Goal: Contribute content: Add original content to the website for others to see

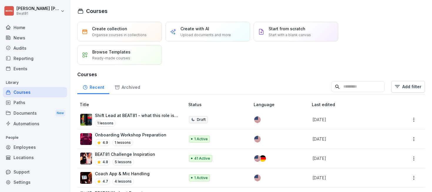
click at [26, 148] on div "Employees" at bounding box center [35, 147] width 64 height 10
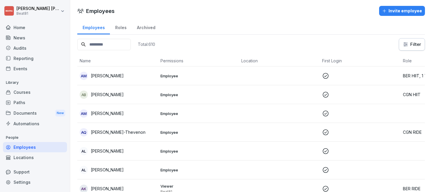
click at [103, 44] on input at bounding box center [104, 44] width 54 height 11
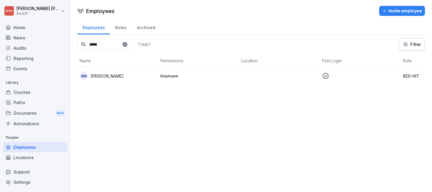
type input "*****"
click at [134, 76] on div "AM [PERSON_NAME]" at bounding box center [118, 76] width 76 height 8
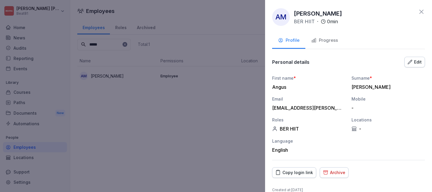
scroll to position [9, 0]
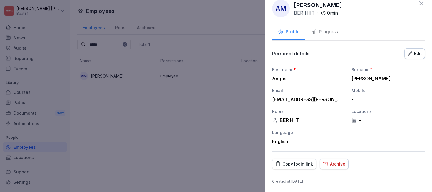
click at [409, 52] on icon "button" at bounding box center [410, 53] width 5 height 5
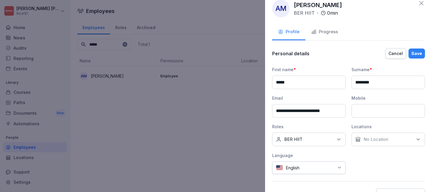
scroll to position [57, 0]
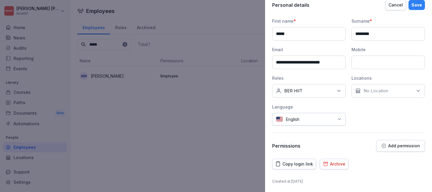
click at [385, 142] on button "Add permission" at bounding box center [400, 146] width 49 height 12
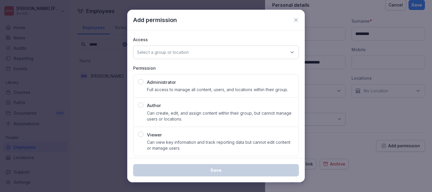
click at [207, 108] on div "Author Can create, edit, and assign content within their group, but cannot mana…" at bounding box center [220, 112] width 147 height 20
click at [187, 53] on p "Select a group or location" at bounding box center [163, 52] width 52 height 6
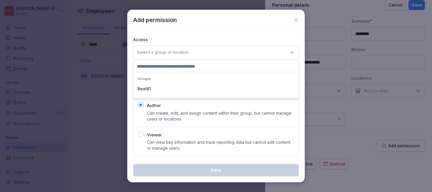
click at [173, 87] on div "Beat81" at bounding box center [216, 88] width 162 height 11
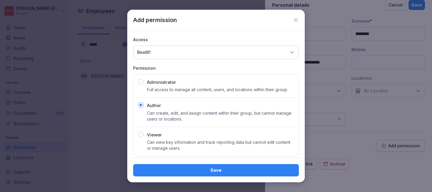
click at [218, 169] on div "Save" at bounding box center [216, 170] width 156 height 6
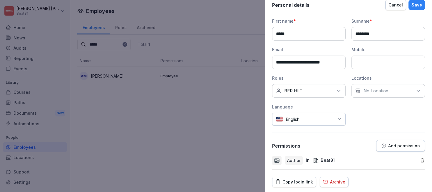
click at [416, 7] on div "Save" at bounding box center [417, 5] width 11 height 6
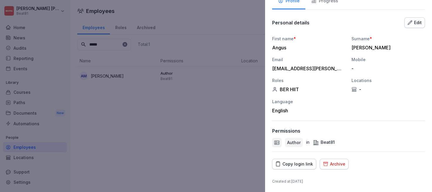
click at [220, 104] on div at bounding box center [216, 96] width 432 height 192
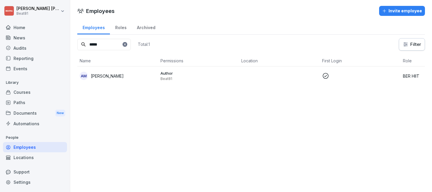
click at [127, 46] on div at bounding box center [125, 44] width 5 height 5
click at [122, 46] on input at bounding box center [104, 44] width 54 height 11
type input "*****"
click at [120, 76] on p "[PERSON_NAME]" at bounding box center [107, 76] width 33 height 6
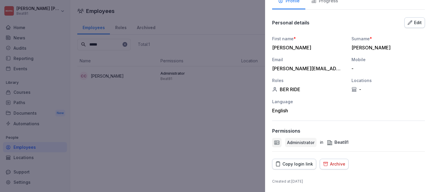
scroll to position [0, 0]
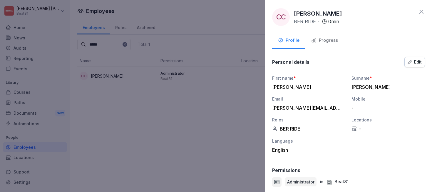
click at [241, 93] on div at bounding box center [216, 96] width 432 height 192
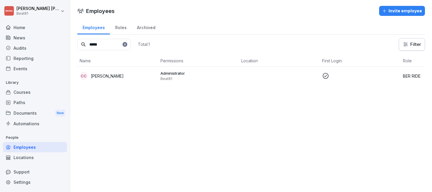
click at [21, 32] on div "Home" at bounding box center [35, 27] width 64 height 10
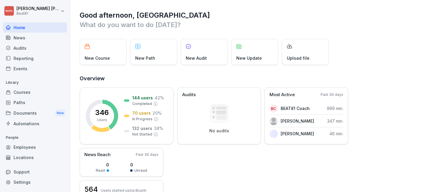
click at [21, 94] on div "Courses" at bounding box center [35, 92] width 64 height 10
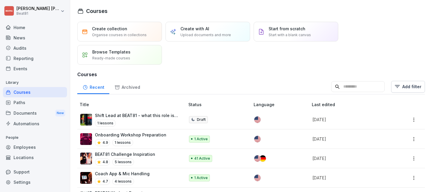
click at [129, 30] on div "Create collection Organise courses in collections" at bounding box center [119, 32] width 55 height 12
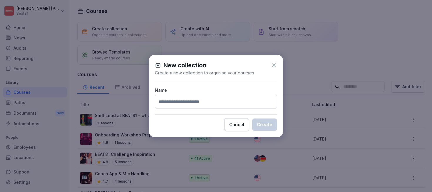
click at [272, 64] on icon at bounding box center [274, 65] width 4 height 4
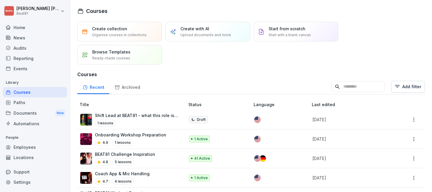
click at [286, 33] on p "Start with a blank canvas" at bounding box center [290, 34] width 42 height 5
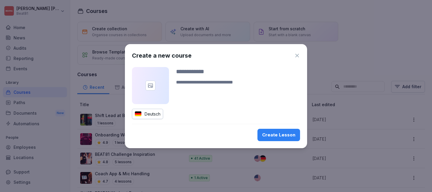
click at [199, 72] on input at bounding box center [238, 71] width 124 height 9
type input "**********"
click at [157, 115] on div "Deutsch" at bounding box center [147, 114] width 31 height 10
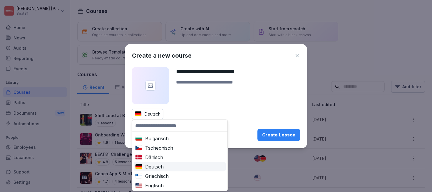
scroll to position [15, 0]
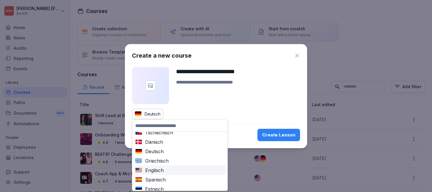
click at [156, 170] on div "Englisch" at bounding box center [179, 170] width 89 height 7
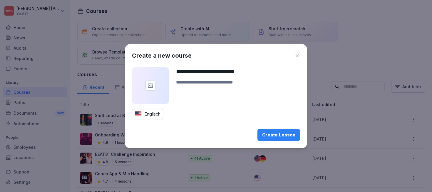
click at [276, 135] on div "Create Lesson" at bounding box center [278, 135] width 33 height 6
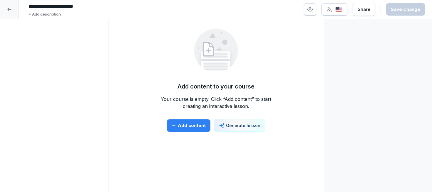
click at [189, 128] on button "Add content" at bounding box center [189, 125] width 44 height 12
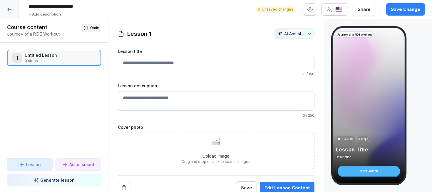
scroll to position [2, 0]
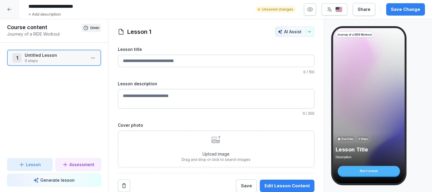
click at [278, 182] on button "Edit Lesson Content" at bounding box center [287, 186] width 55 height 12
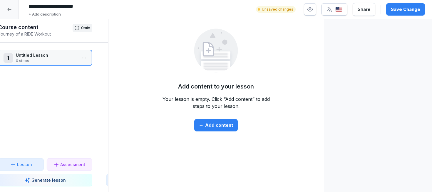
scroll to position [0, 0]
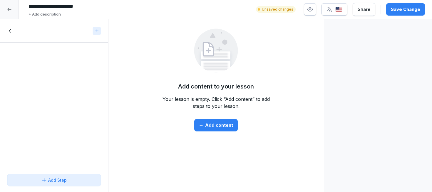
click at [215, 126] on div "Add content" at bounding box center [216, 125] width 34 height 6
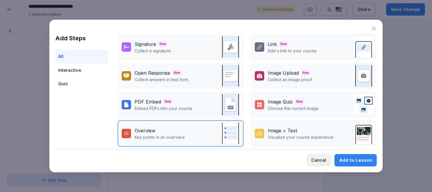
click at [374, 28] on icon at bounding box center [374, 29] width 4 height 4
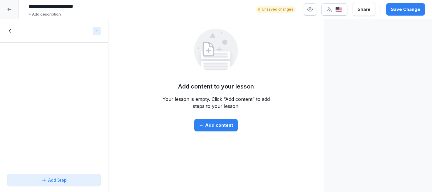
click at [9, 33] on icon at bounding box center [10, 31] width 6 height 6
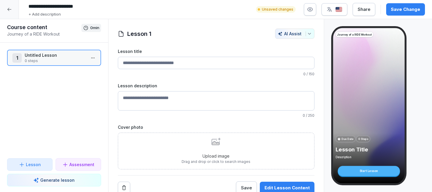
click at [402, 9] on div "Save Change" at bounding box center [405, 9] width 29 height 6
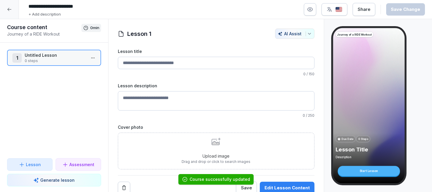
click at [363, 8] on div "Share" at bounding box center [364, 9] width 13 height 6
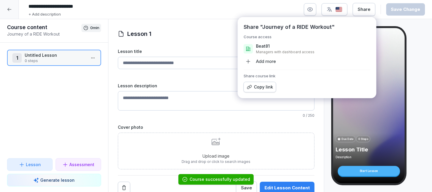
click at [264, 88] on div "Copy link" at bounding box center [260, 87] width 26 height 6
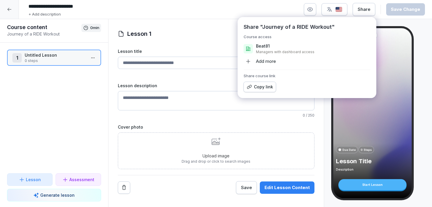
click at [8, 9] on icon at bounding box center [9, 9] width 5 height 5
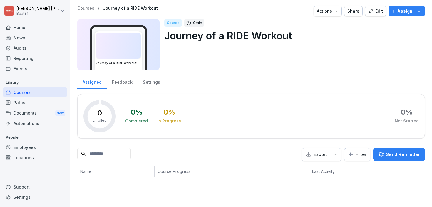
click at [39, 89] on div "Courses" at bounding box center [35, 92] width 64 height 10
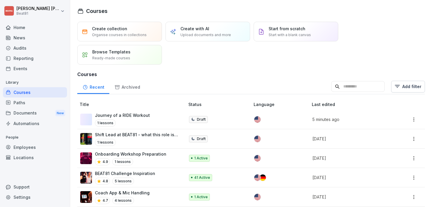
click at [362, 86] on input at bounding box center [358, 86] width 54 height 11
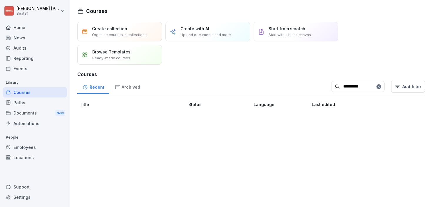
click at [348, 87] on input "**********" at bounding box center [358, 86] width 54 height 11
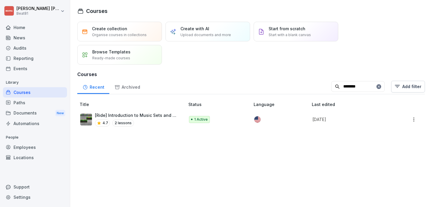
type input "********"
click at [149, 116] on p "[Ride] Introduction to Music Sets and Ride Maps" at bounding box center [137, 115] width 84 height 6
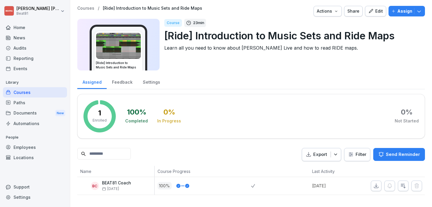
click at [356, 11] on div "Share" at bounding box center [353, 11] width 12 height 6
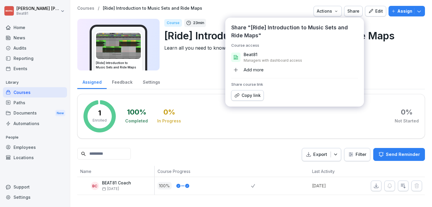
click at [255, 98] on div "Copy link" at bounding box center [248, 95] width 26 height 6
